Goal: Task Accomplishment & Management: Manage account settings

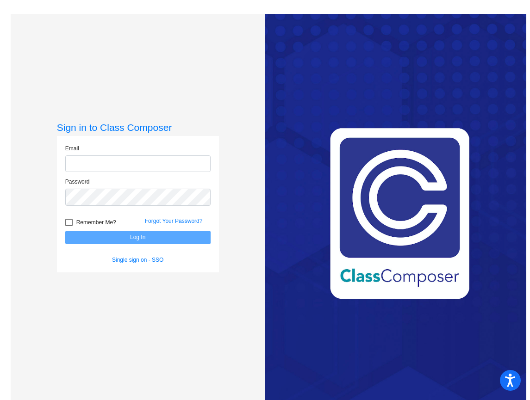
click at [114, 173] on div "Email" at bounding box center [137, 161] width 159 height 34
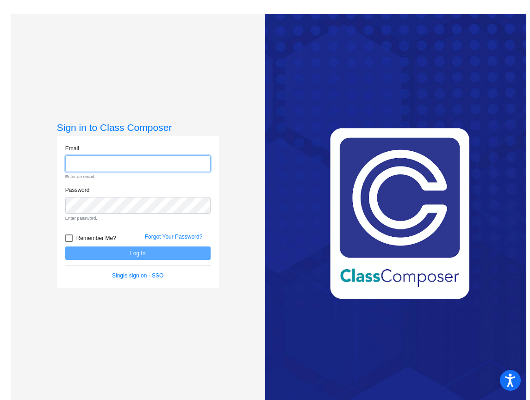
click at [121, 168] on input "email" at bounding box center [137, 164] width 145 height 17
type input "[PERSON_NAME][EMAIL_ADDRESS][DOMAIN_NAME]"
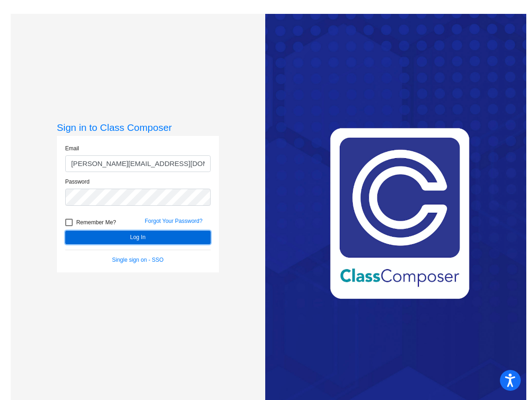
click at [166, 237] on button "Log In" at bounding box center [137, 237] width 145 height 13
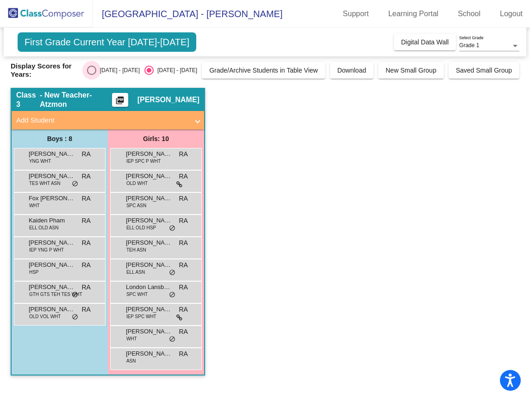
click at [108, 72] on div "[DATE] - [DATE]" at bounding box center [118, 70] width 44 height 8
click at [92, 75] on input "[DATE] - [DATE]" at bounding box center [91, 75] width 0 height 0
radio input "true"
